Goal: Task Accomplishment & Management: Use online tool/utility

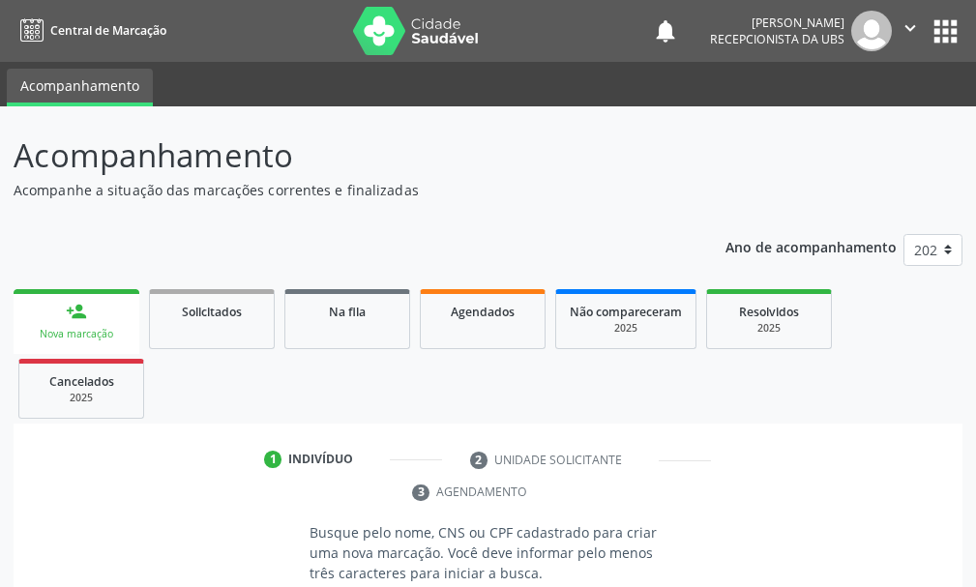
scroll to position [8, 0]
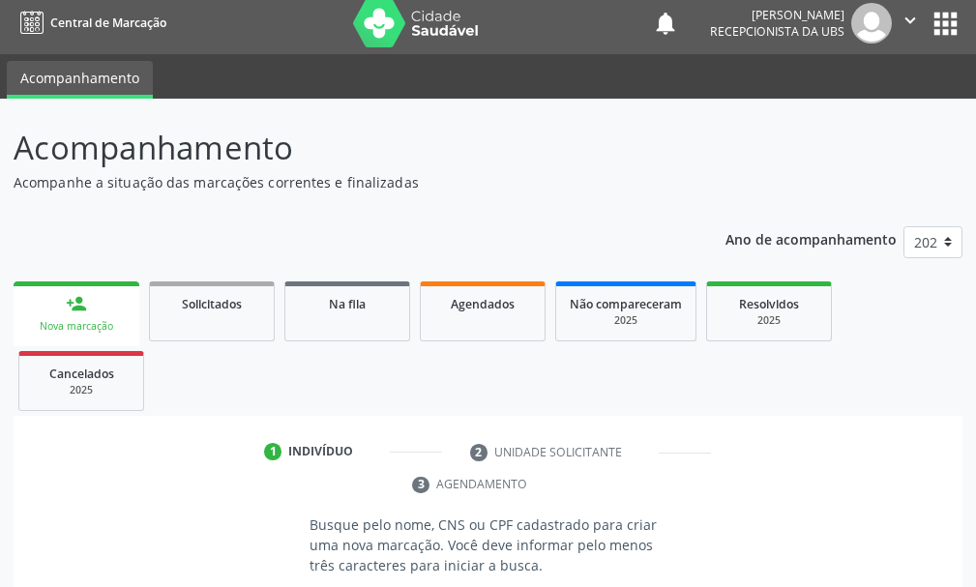
click at [82, 313] on div "person_add" at bounding box center [76, 303] width 21 height 21
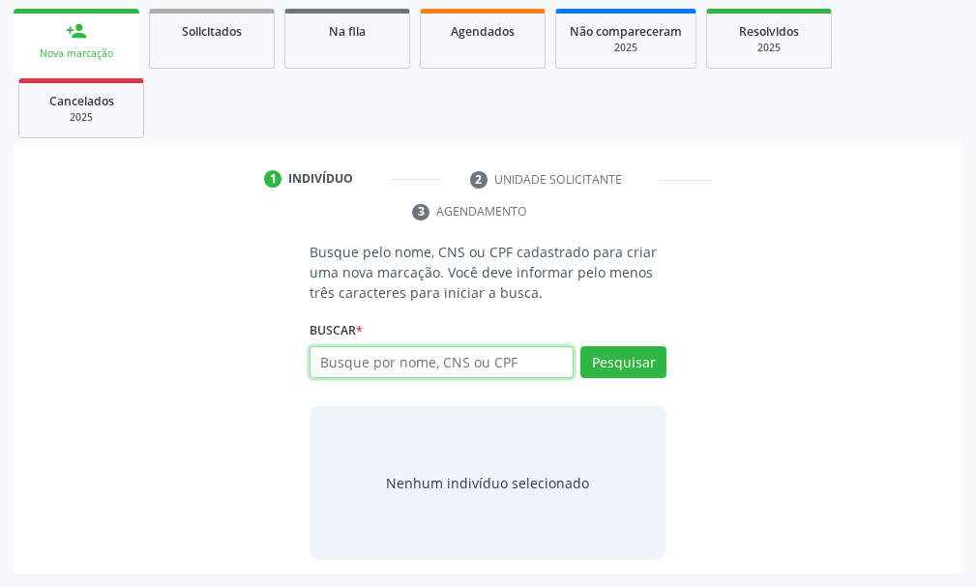
click at [349, 368] on input "text" at bounding box center [442, 362] width 264 height 33
type input "[PERSON_NAME]"
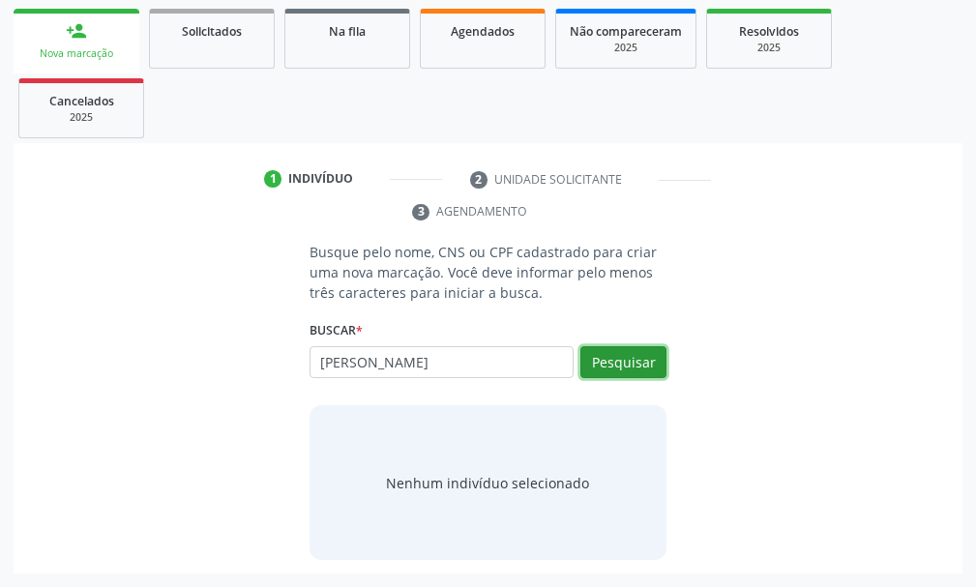
click at [645, 358] on button "Pesquisar" at bounding box center [624, 362] width 86 height 33
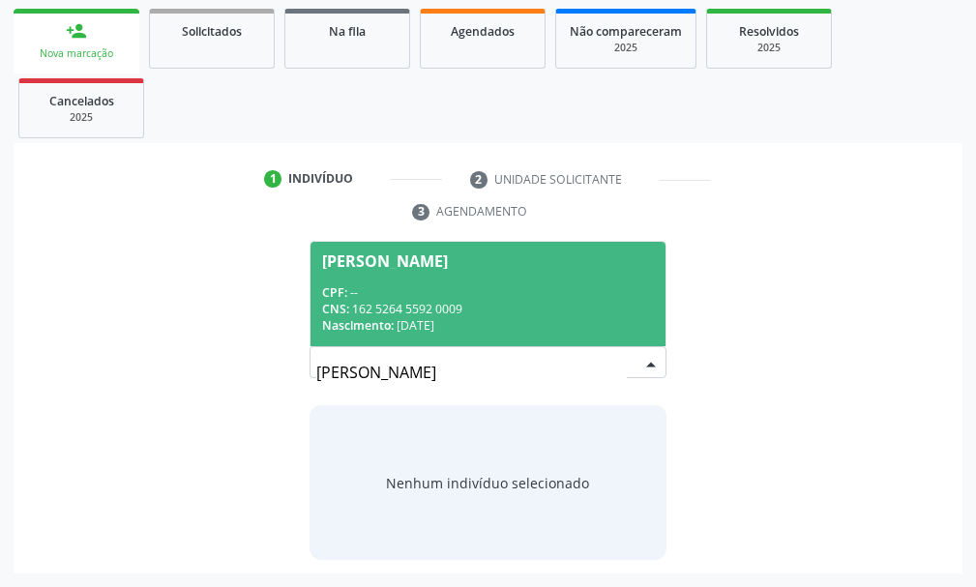
click at [470, 279] on span "[PERSON_NAME] CPF: -- CNS: 162 5264 5592 0009 Nascimento: [DATE]" at bounding box center [488, 294] width 355 height 104
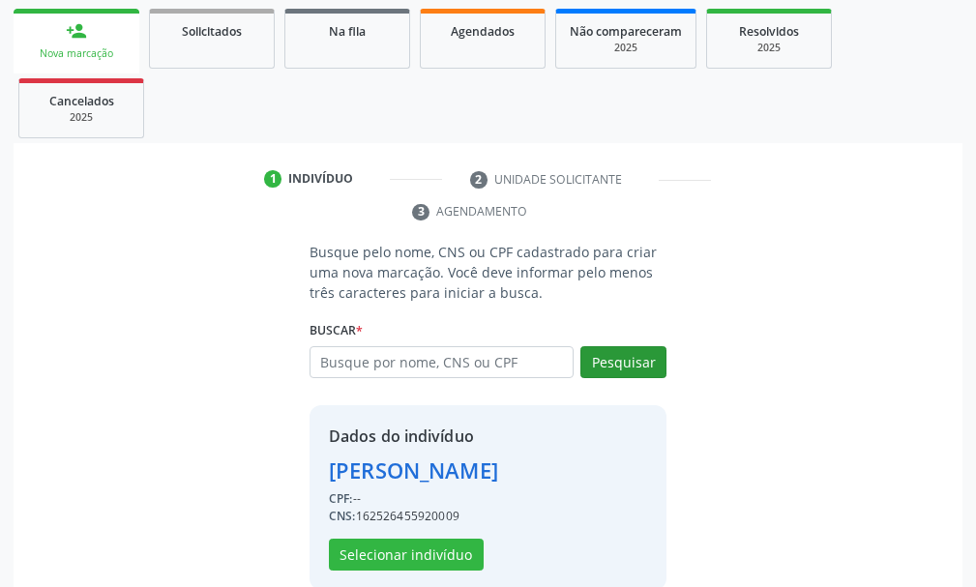
scroll to position [311, 0]
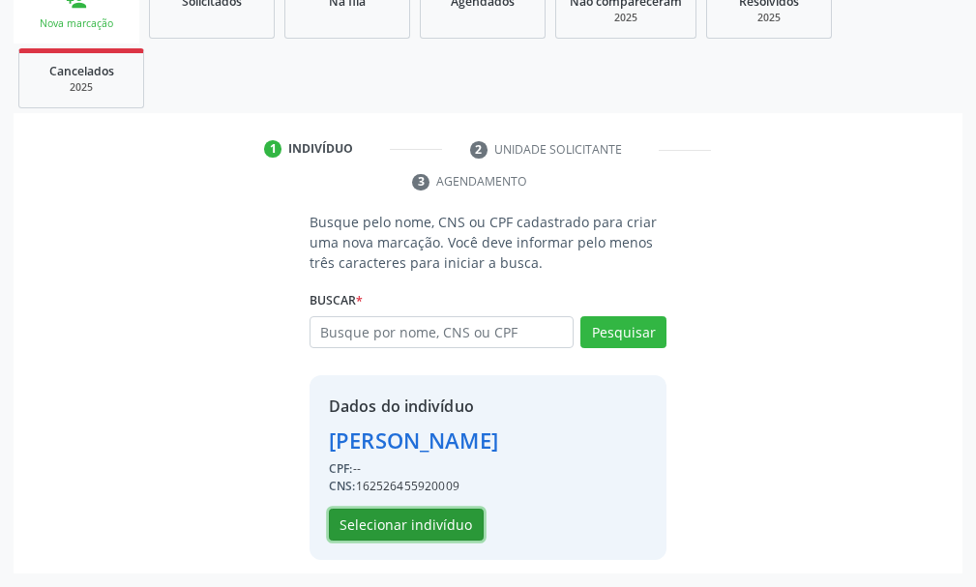
click at [425, 529] on button "Selecionar indivíduo" at bounding box center [406, 525] width 155 height 33
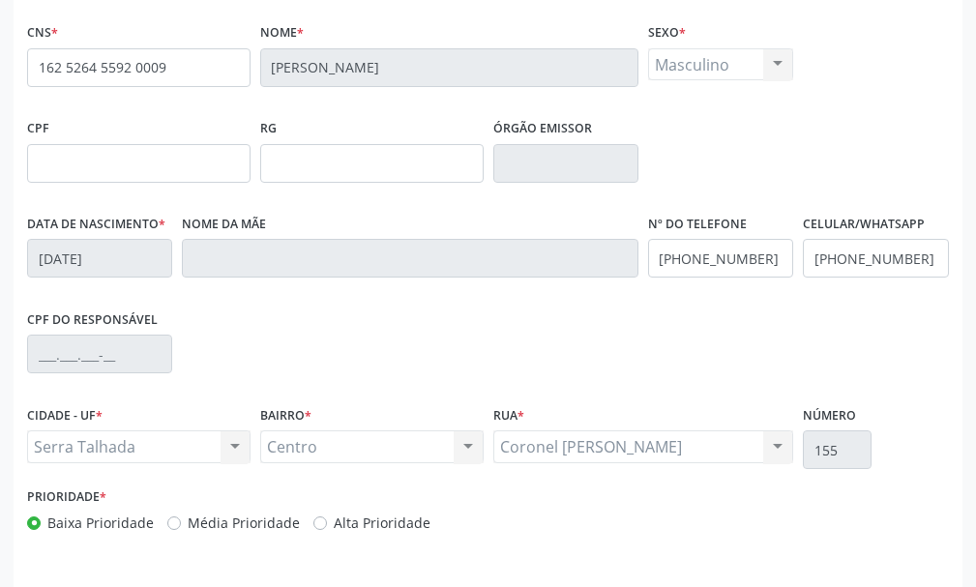
scroll to position [564, 0]
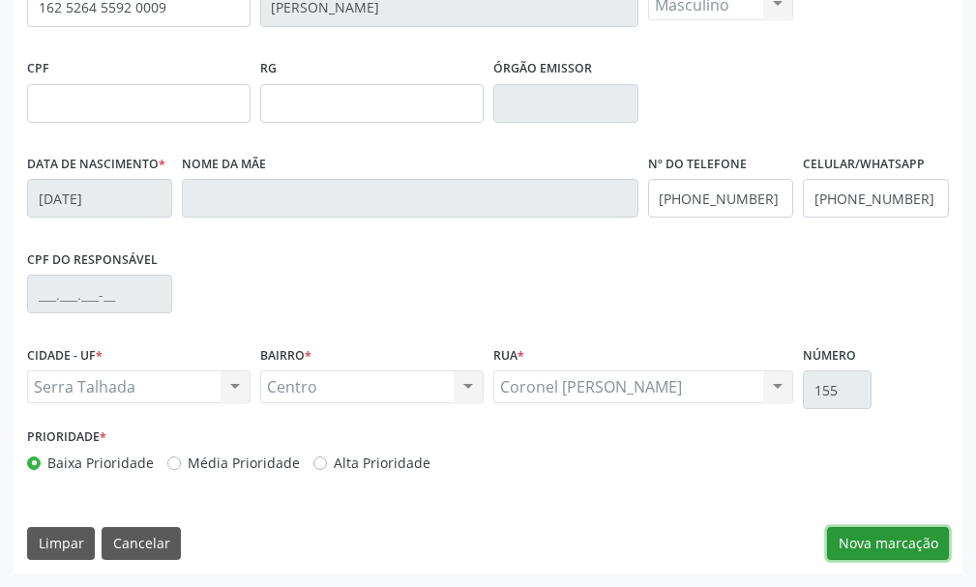
click at [899, 548] on button "Nova marcação" at bounding box center [888, 543] width 122 height 33
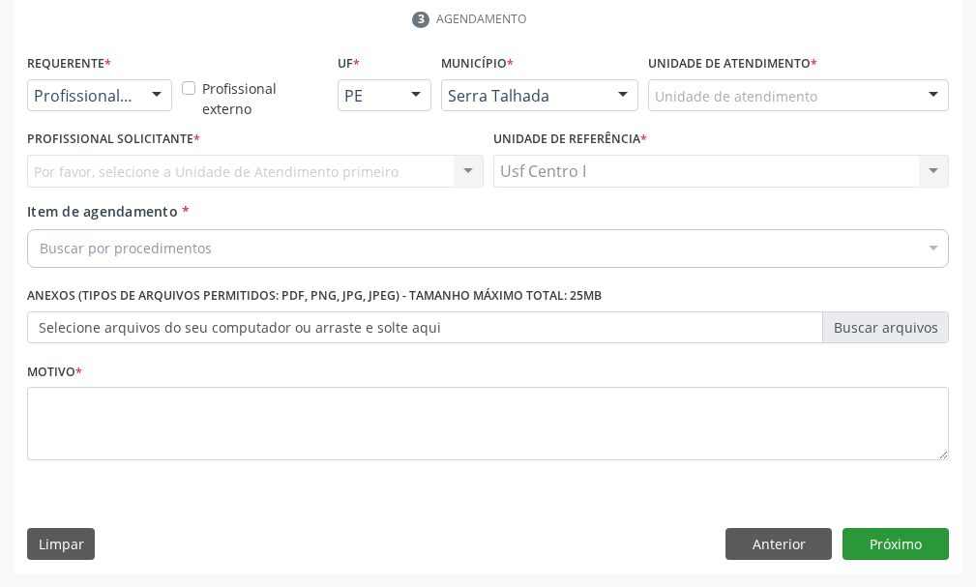
scroll to position [473, 0]
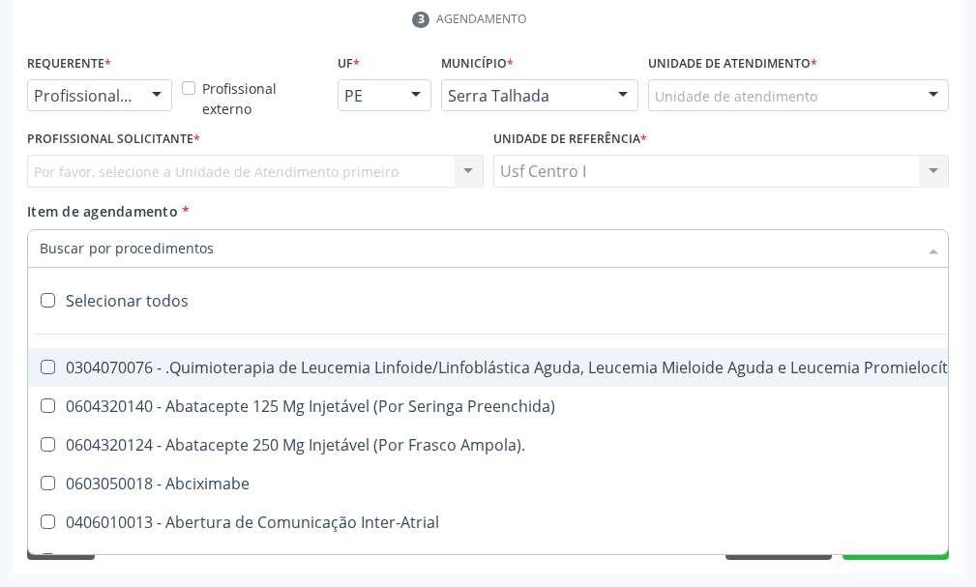
paste input "0202030105"
type input "0202030105"
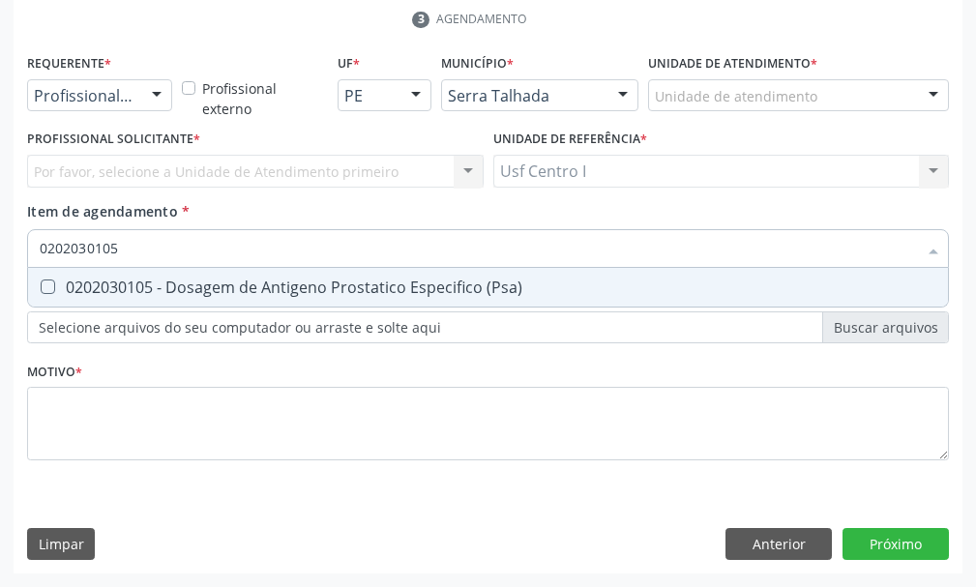
click at [2, 307] on div "Acompanhamento Acompanhe a situação das marcações correntes e finalizadas Relat…" at bounding box center [488, 110] width 976 height 954
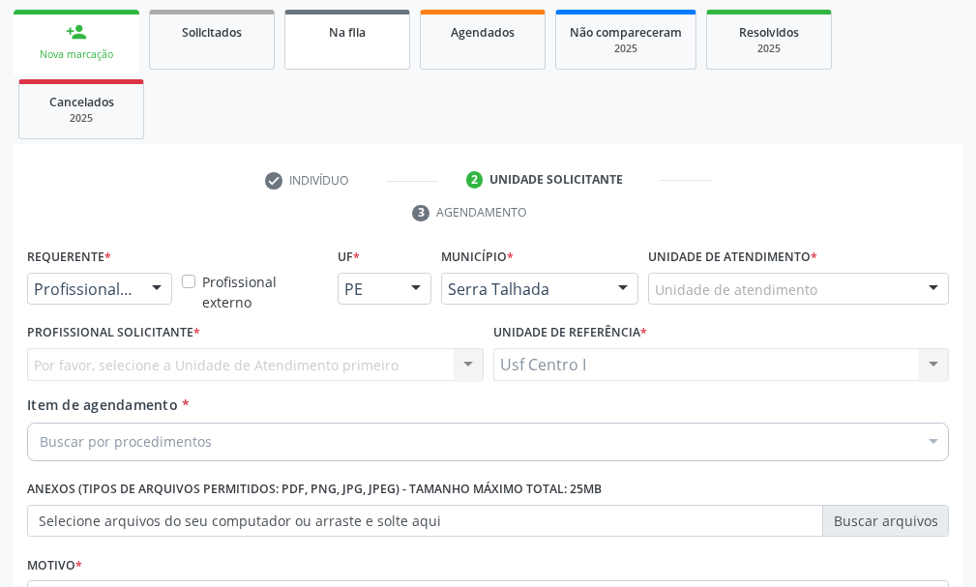
scroll to position [0, 0]
